Goal: Information Seeking & Learning: Find specific fact

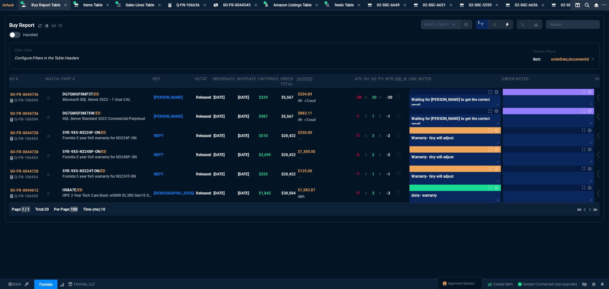
select select "8: NEPT"
click at [172, 47] on div "Filter Table Configure Filters in the Table Headers Current Filters Sort: order…" at bounding box center [304, 56] width 591 height 26
click at [297, 78] on abbr "Quoted" at bounding box center [305, 79] width 16 height 4
click at [283, 58] on div "Filter Table Configure Filters in the Table Headers Current Filters Sort: order…" at bounding box center [305, 55] width 580 height 15
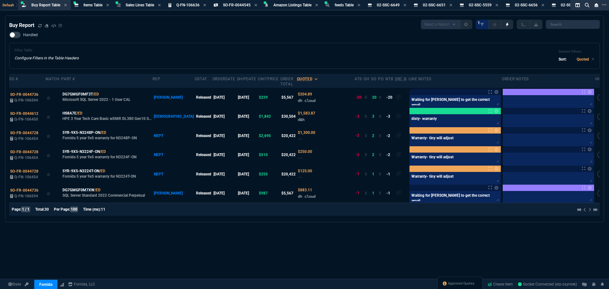
click at [223, 48] on div "Filter Table Configure Filters in the Table Headers Current Filters Sort: Quoted" at bounding box center [304, 56] width 591 height 26
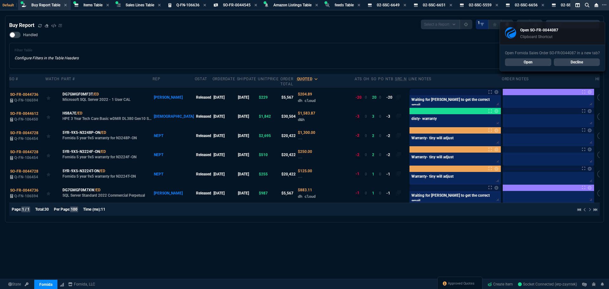
click at [525, 61] on link "Open" at bounding box center [528, 62] width 46 height 8
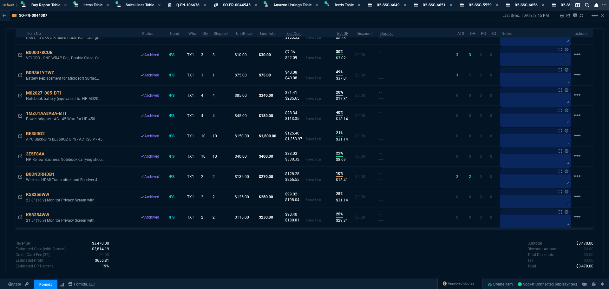
scroll to position [508, 0]
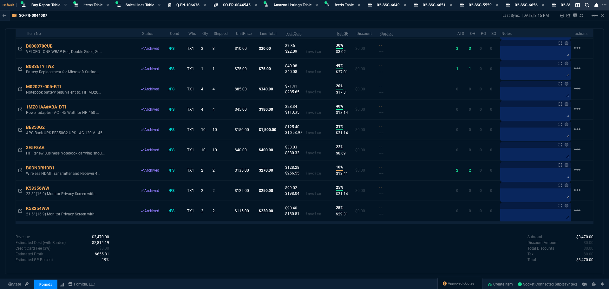
click at [369, 258] on div "Subtotal $3,470.00 Discount Amount $0.00 Total Discounts $0.00 Tax $0.00 Total …" at bounding box center [449, 248] width 289 height 29
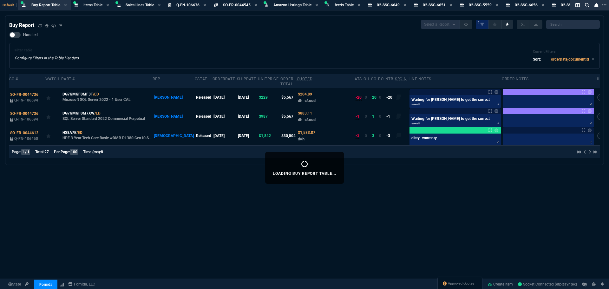
click at [127, 30] on div "Buy Report Select a Report Not Purchased 1 Handled Filter Table Configure Filte…" at bounding box center [304, 90] width 591 height 141
click at [52, 260] on span "ZaynTek" at bounding box center [45, 261] width 14 height 4
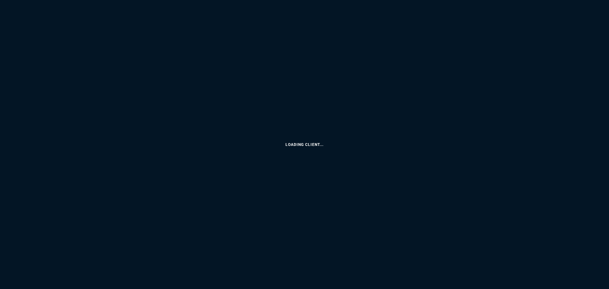
select select "8: NEPT"
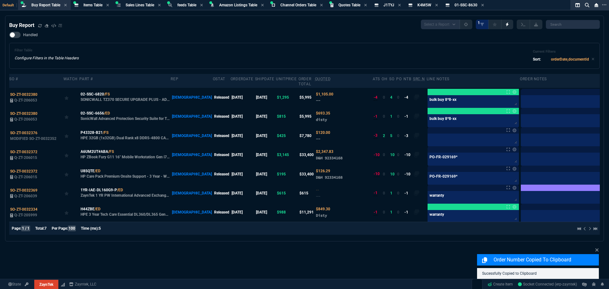
click at [281, 249] on div "Buy Report Select a Report Not Purchased 1 Handled Filter Table Configure Filte…" at bounding box center [304, 168] width 609 height 305
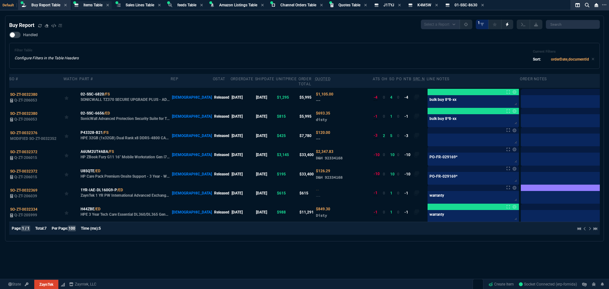
drag, startPoint x: 87, startPoint y: 4, endPoint x: 95, endPoint y: 7, distance: 8.8
click at [87, 4] on span "Items Table" at bounding box center [92, 5] width 19 height 4
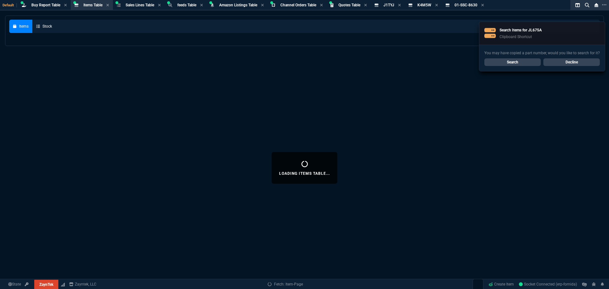
select select
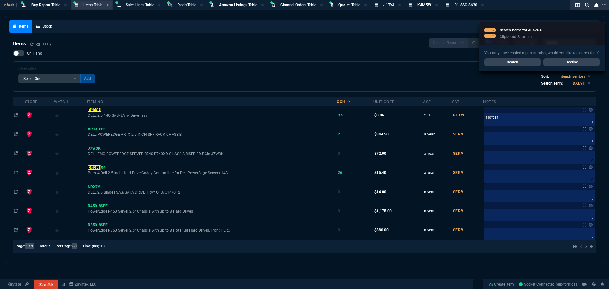
click at [93, 4] on span "Items Table" at bounding box center [92, 5] width 19 height 4
click at [505, 62] on link "Search" at bounding box center [512, 62] width 56 height 8
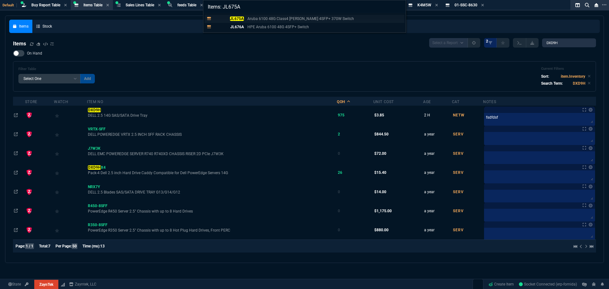
click at [241, 18] on mark "JL675A" at bounding box center [237, 18] width 14 height 4
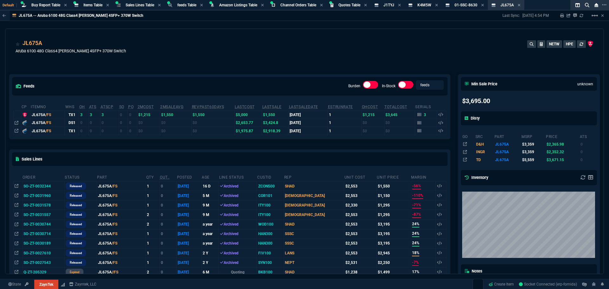
click at [169, 49] on div "JL675A Aruba 6100 48G Class4 [PERSON_NAME] 4SFP+ 370W Switch NETW HPE" at bounding box center [305, 50] width 578 height 23
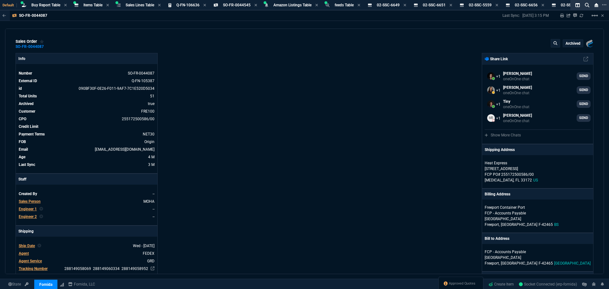
select select "8: NEPT"
click at [246, 106] on div "Info Number SO-FR-0044087 External ID Q-FN-105387 id 090BF30F-0E26-F011-9AF7-7C…" at bounding box center [160, 277] width 289 height 448
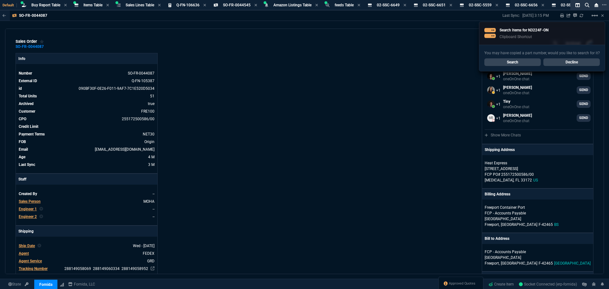
click at [521, 62] on link "Search" at bounding box center [512, 62] width 56 height 8
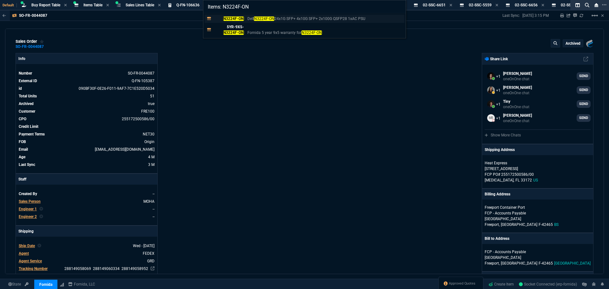
click at [237, 21] on p "N3224F-ON" at bounding box center [229, 19] width 30 height 6
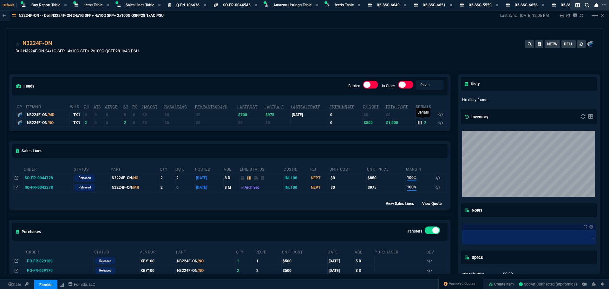
click at [418, 124] on icon at bounding box center [420, 123] width 4 height 4
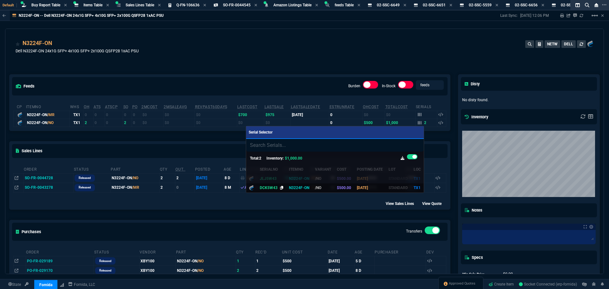
click at [280, 188] on icon at bounding box center [281, 188] width 3 height 4
click at [47, 4] on div at bounding box center [304, 144] width 609 height 289
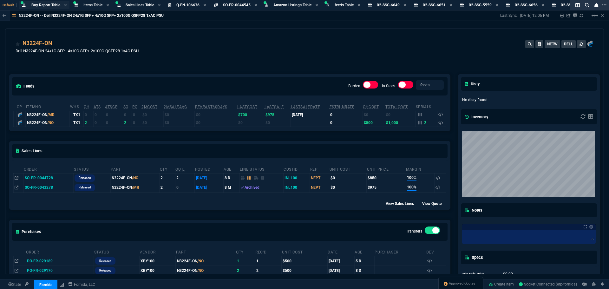
click at [47, 6] on span "Buy Report Table" at bounding box center [45, 5] width 29 height 4
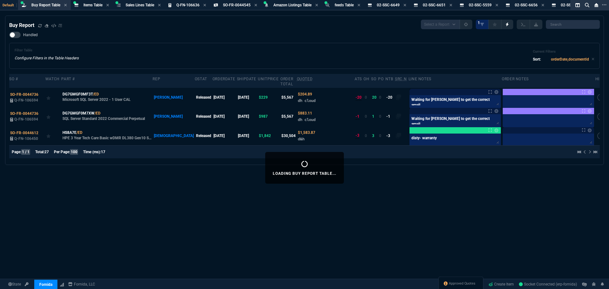
click at [217, 190] on div "Loading Buy Report Table... Buy Report Select a Report Not Purchased 1 Handled …" at bounding box center [304, 168] width 609 height 305
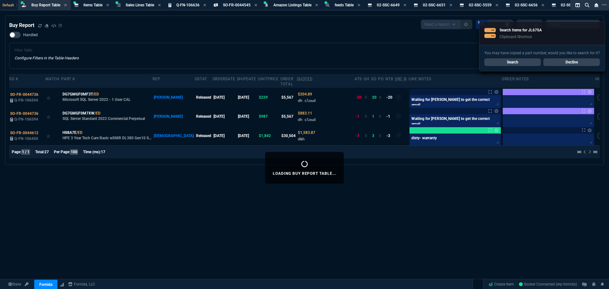
select select "8: NEPT"
click at [147, 6] on span "Sales Lines Table" at bounding box center [140, 5] width 29 height 4
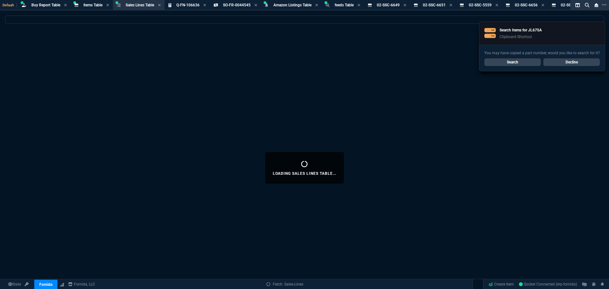
select select
